Goal: Task Accomplishment & Management: Check status

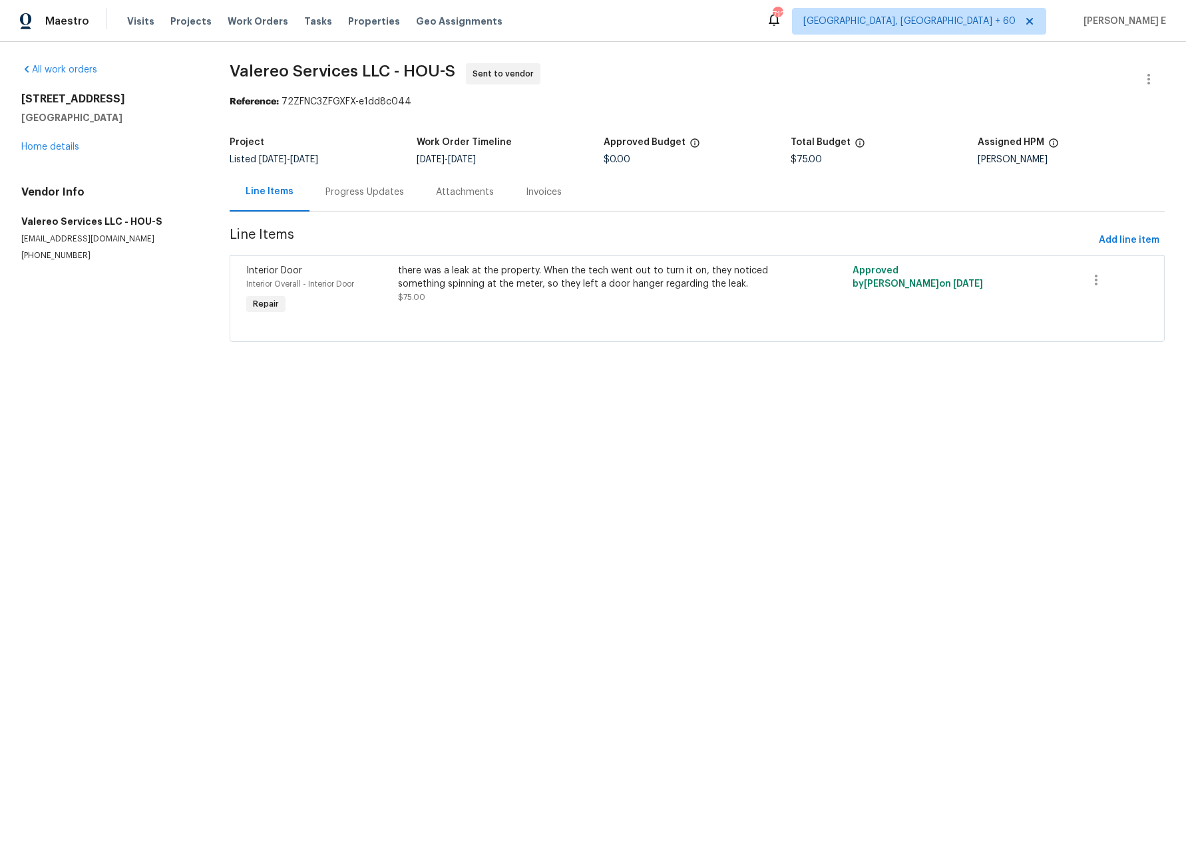
click at [369, 194] on div "Progress Updates" at bounding box center [364, 192] width 79 height 13
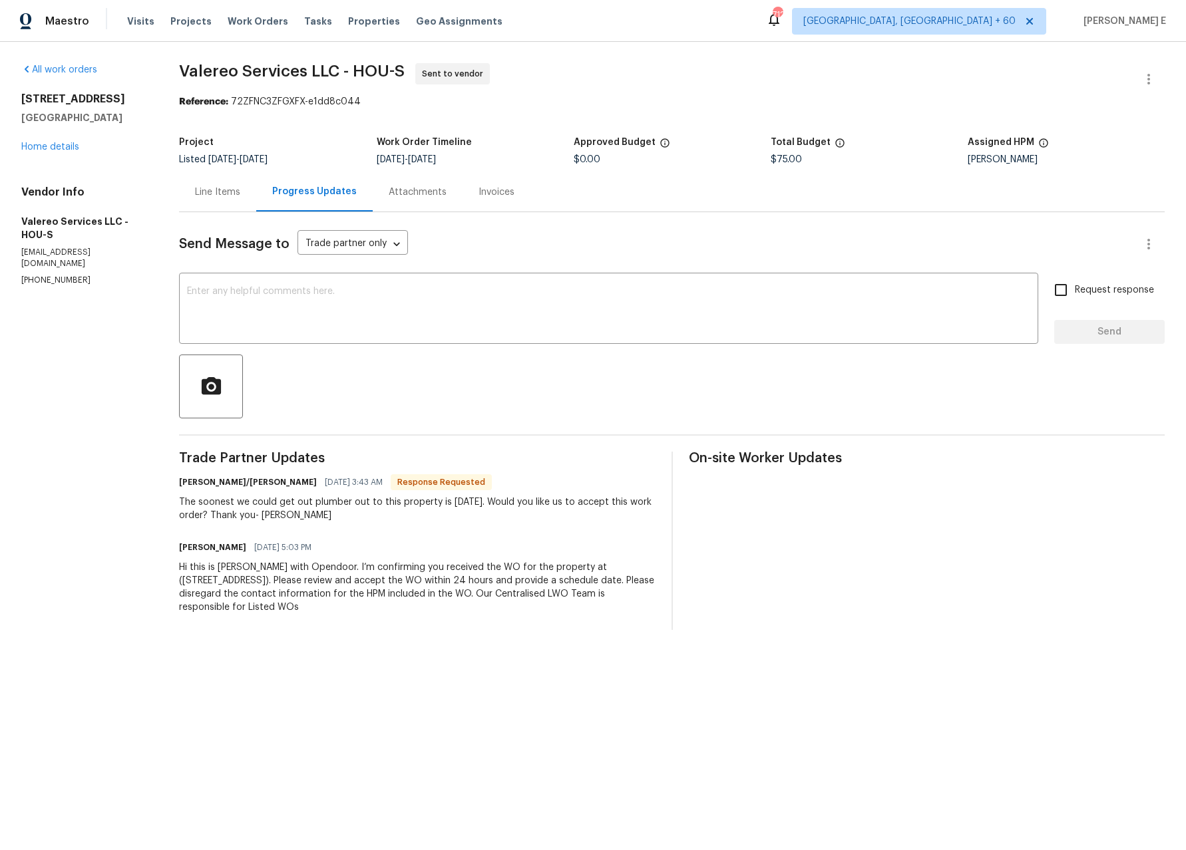
click at [215, 198] on div "Line Items" at bounding box center [217, 192] width 45 height 13
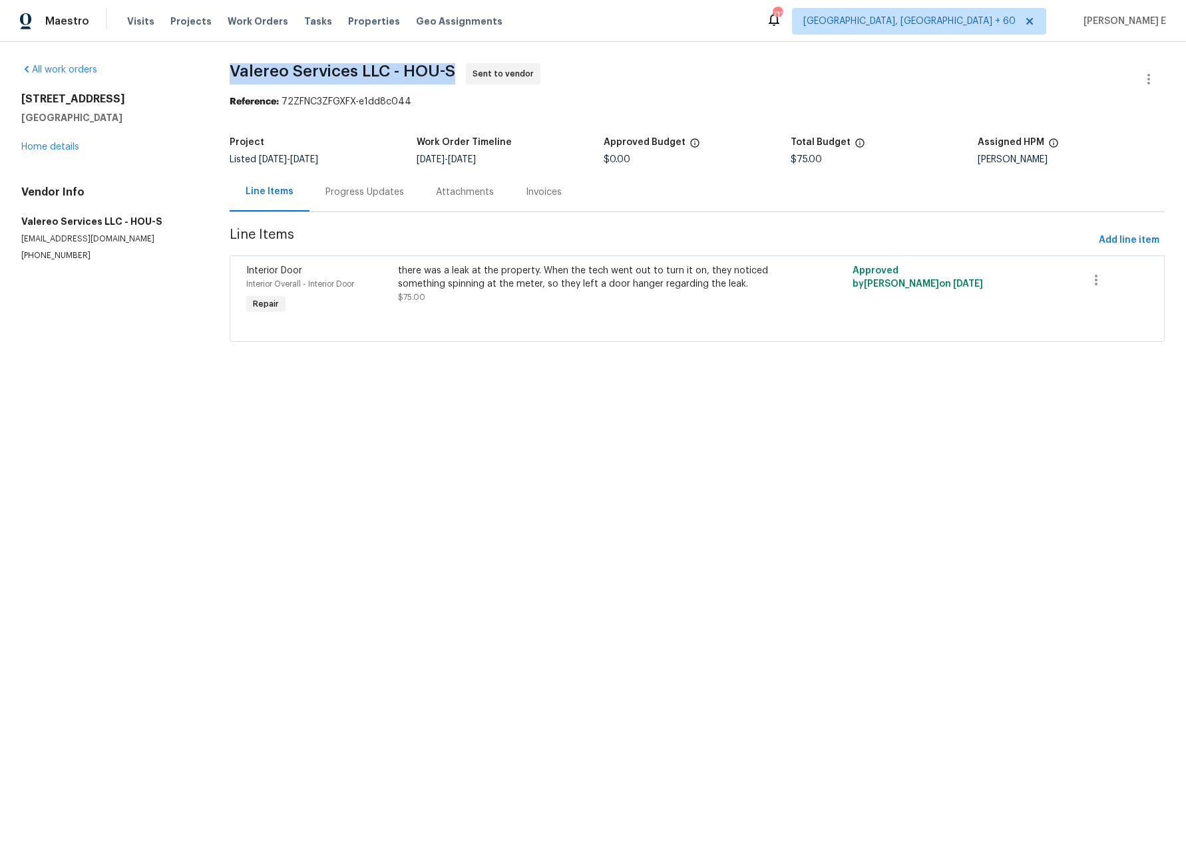
drag, startPoint x: 232, startPoint y: 69, endPoint x: 470, endPoint y: 71, distance: 238.2
click at [470, 71] on span "Valereo Services LLC - HOU-S Sent to vendor" at bounding box center [681, 79] width 903 height 32
copy span "Valereo Services LLC - HOU-S"
click at [344, 379] on html "Maestro Visits Projects Work Orders Tasks Properties Geo Assignments 692 Albuqu…" at bounding box center [593, 189] width 1186 height 379
